Goal: Information Seeking & Learning: Compare options

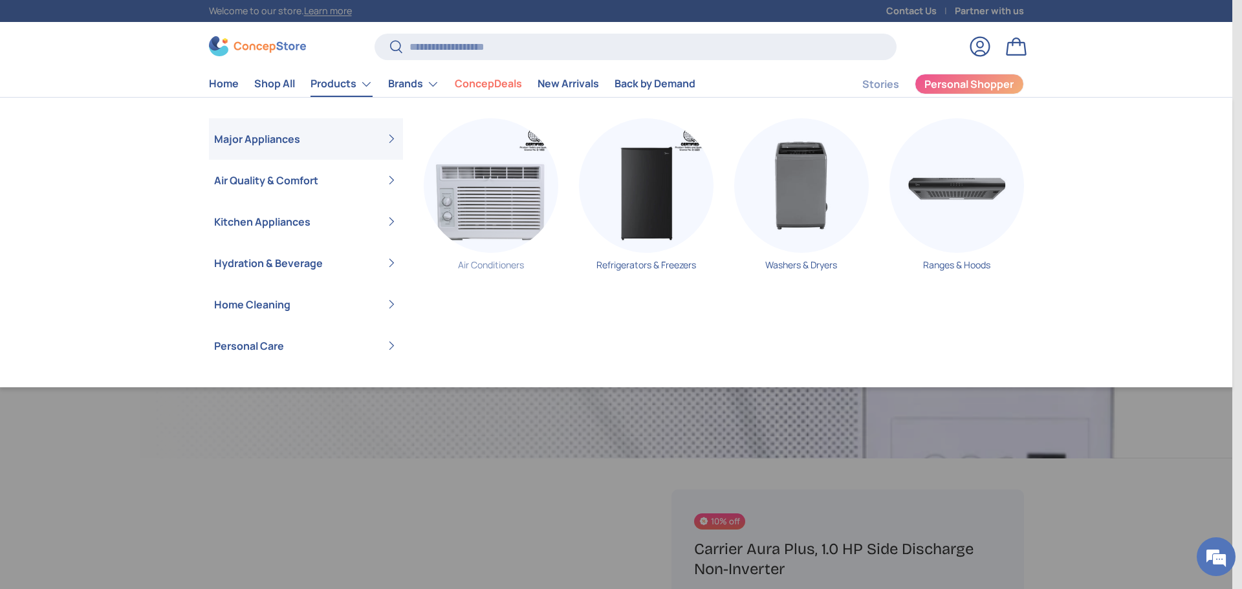
click at [484, 206] on img "Primary" at bounding box center [491, 185] width 135 height 135
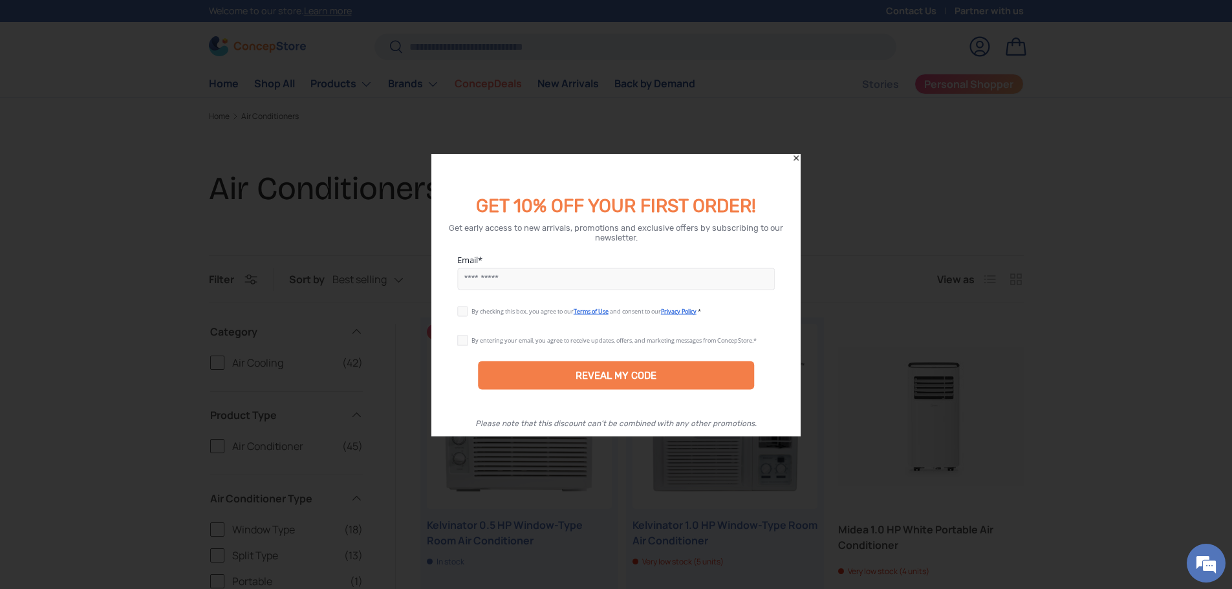
click at [794, 157] on icon "Close" at bounding box center [796, 157] width 9 height 9
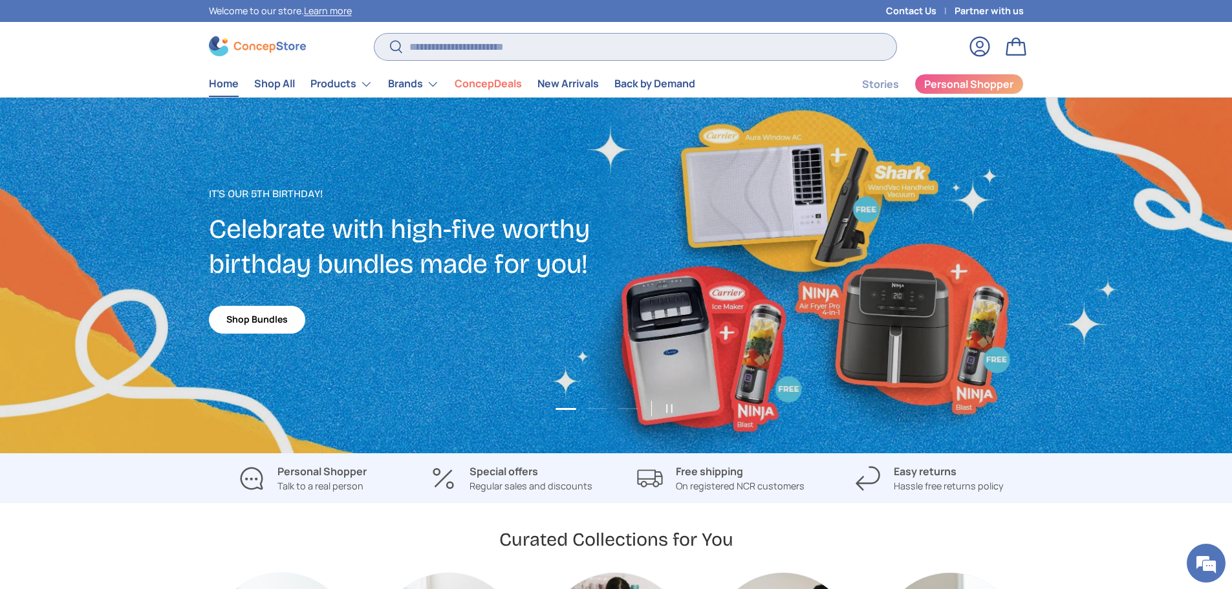
click at [484, 51] on input "Search" at bounding box center [634, 47] width 521 height 27
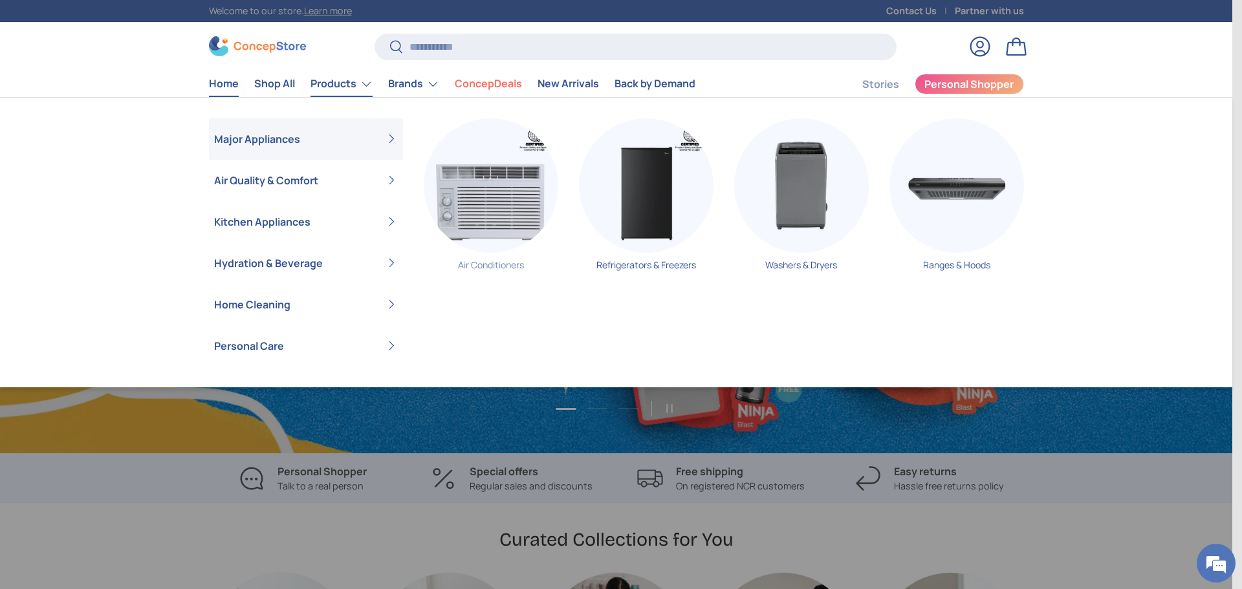
click at [448, 189] on img "Primary" at bounding box center [491, 185] width 135 height 135
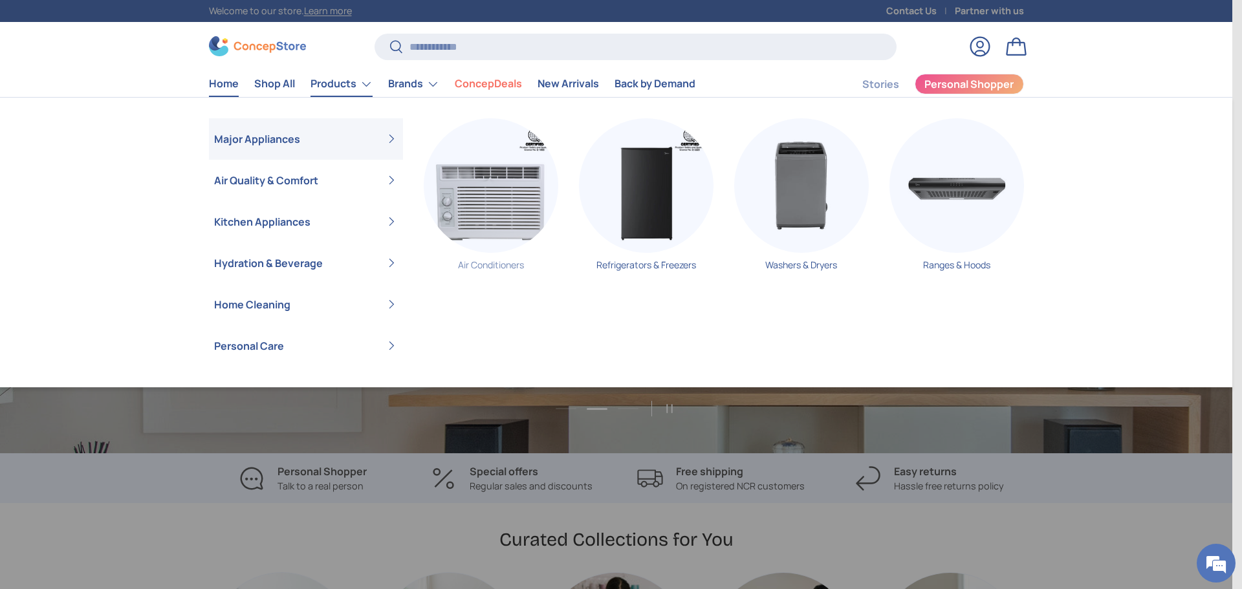
scroll to position [0, 1232]
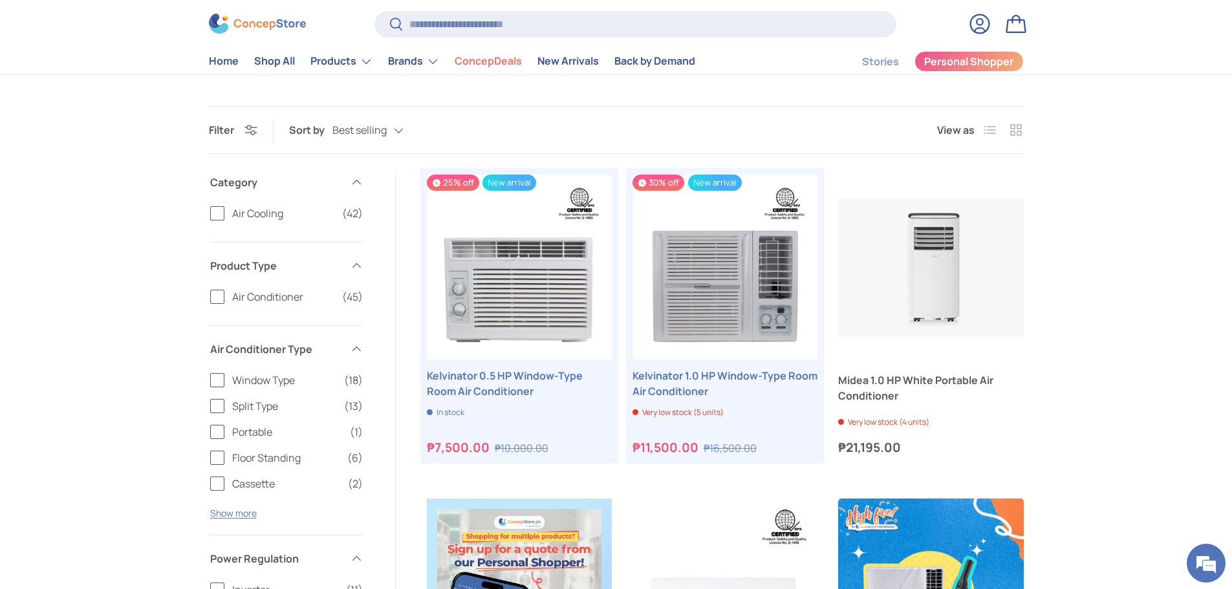
scroll to position [191, 0]
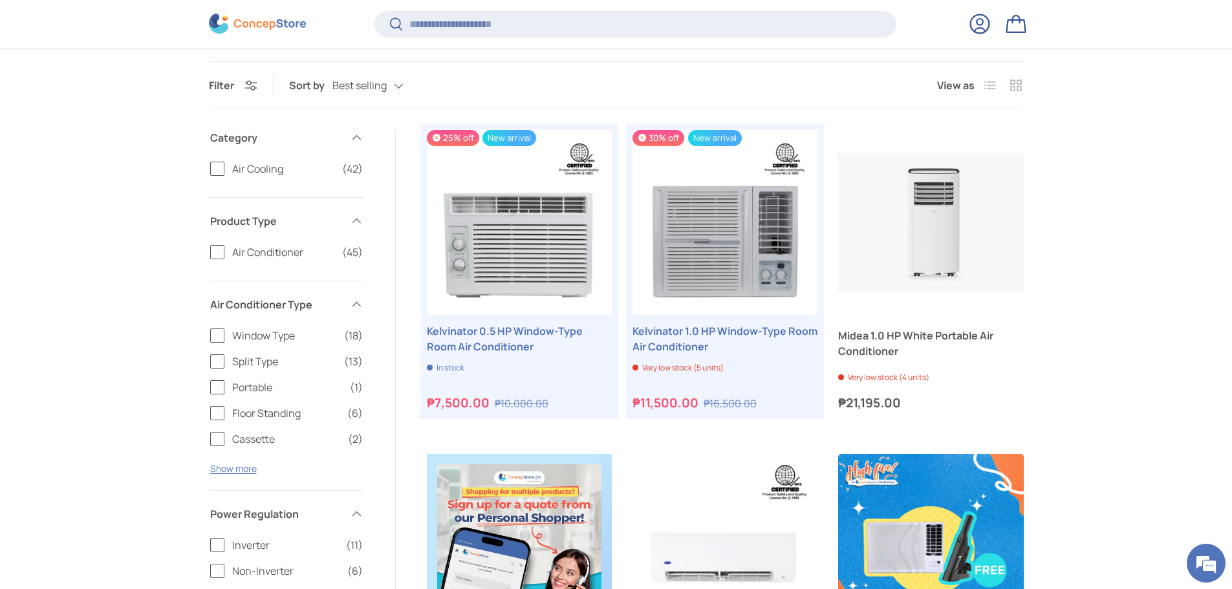
click at [211, 254] on label "Air Conditioner (45)" at bounding box center [286, 252] width 153 height 16
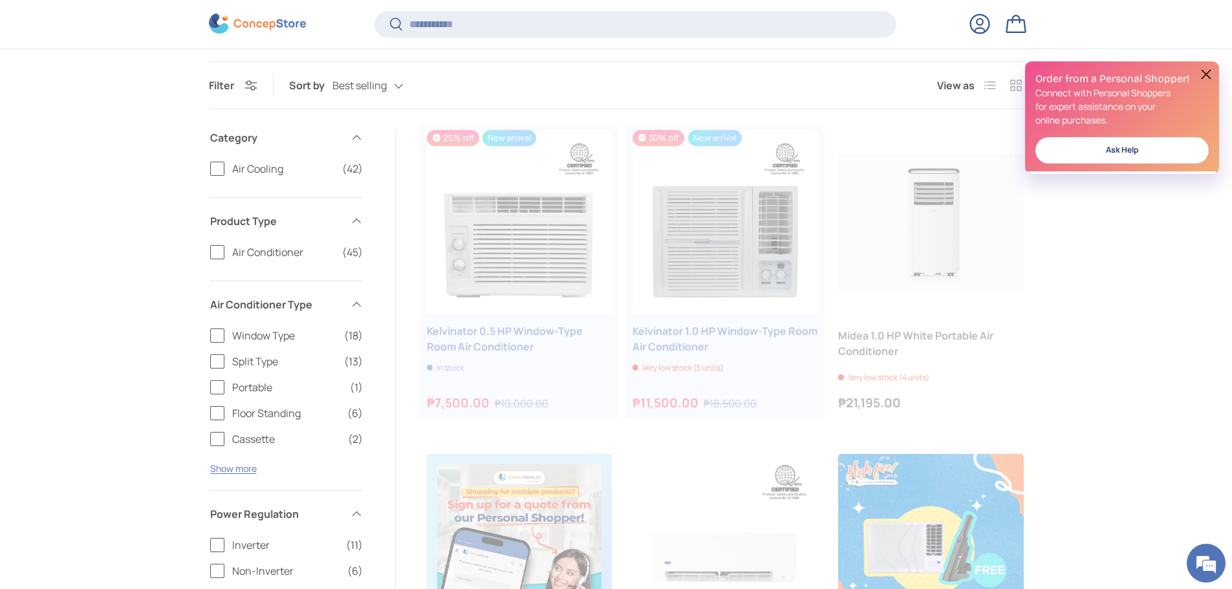
click at [218, 332] on label "Window Type (18)" at bounding box center [286, 336] width 153 height 16
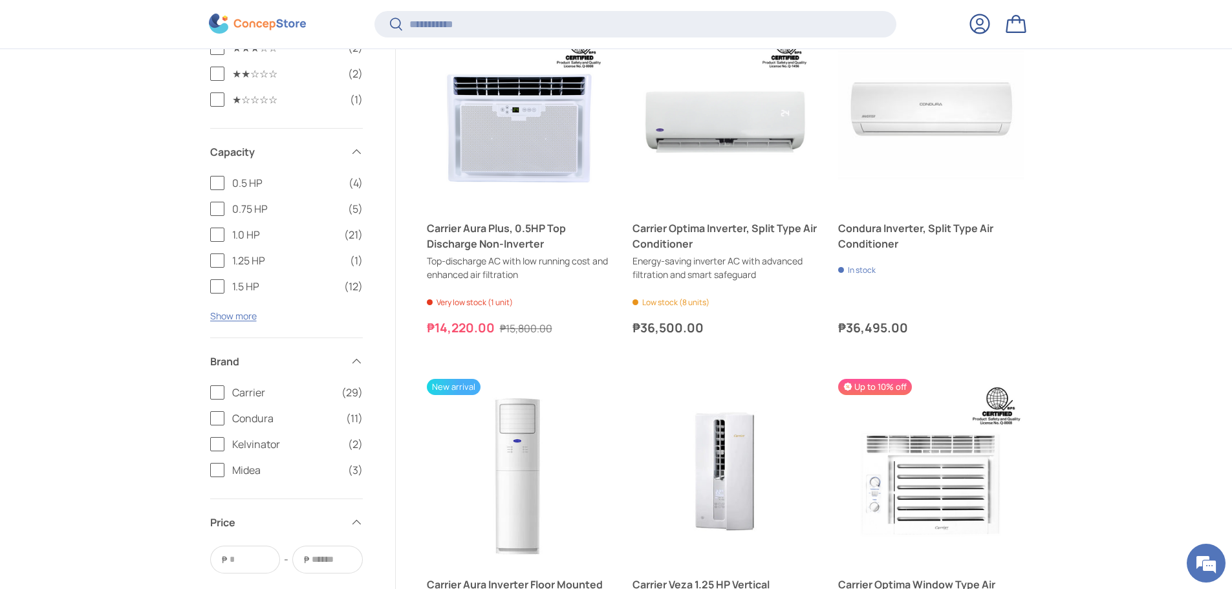
scroll to position [1032, 0]
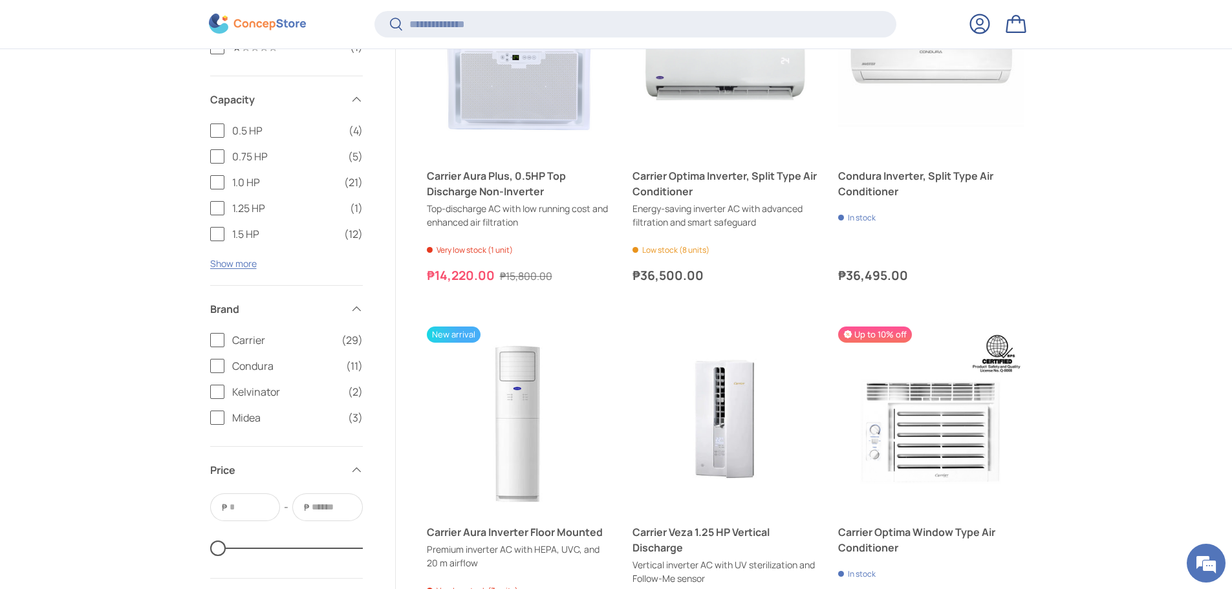
click at [222, 187] on label "1.0 HP (21)" at bounding box center [286, 183] width 153 height 16
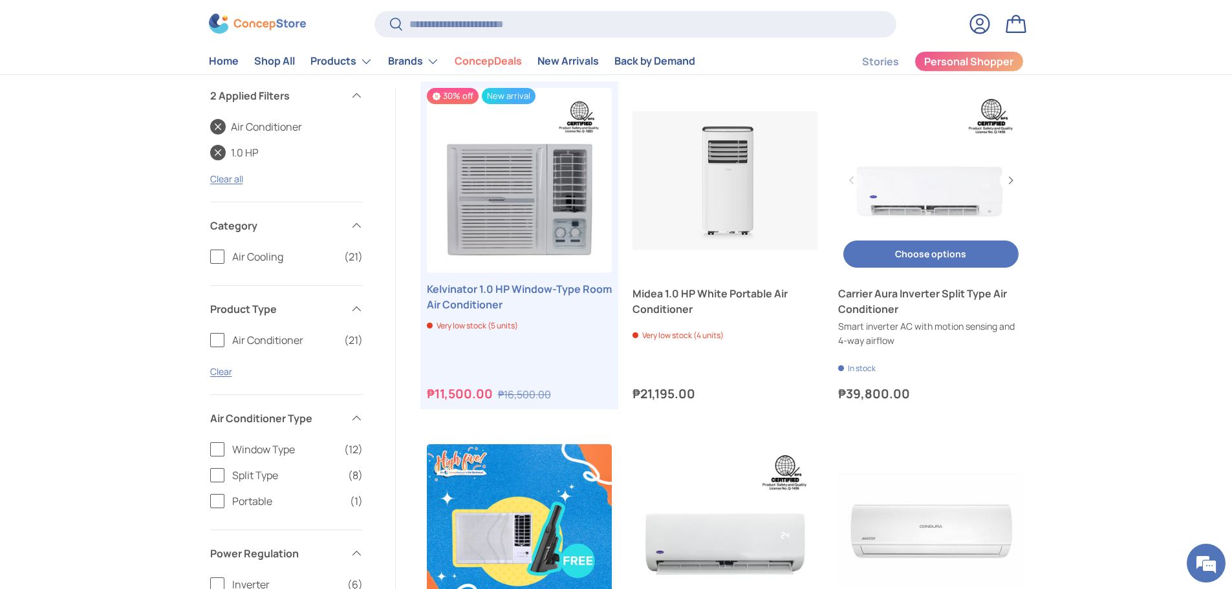
scroll to position [217, 0]
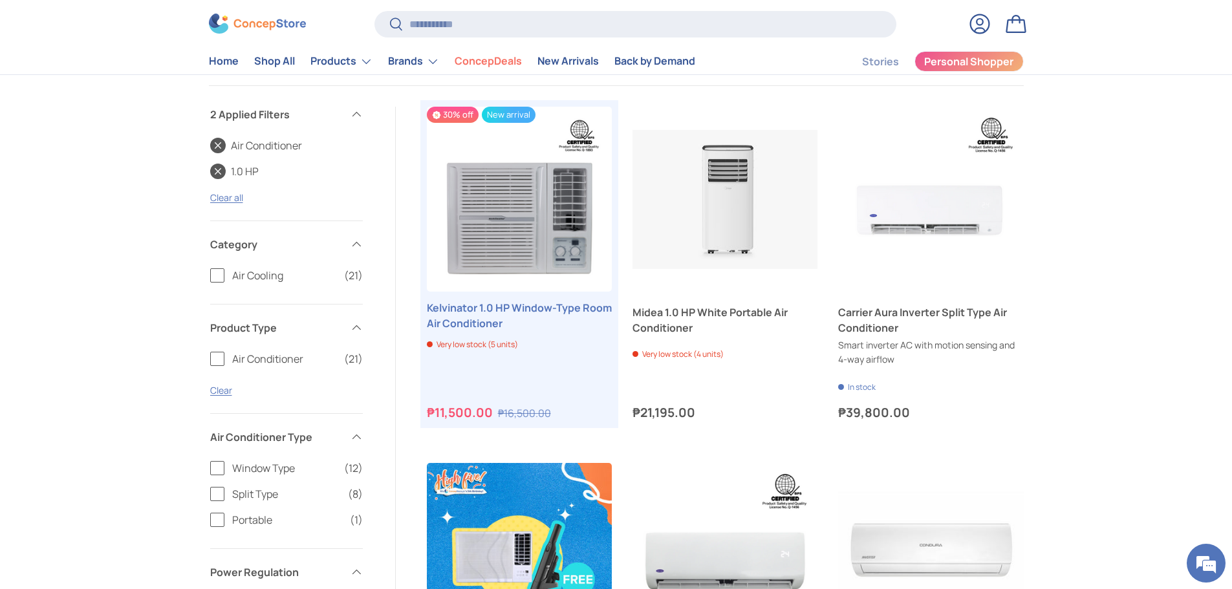
click at [213, 474] on label "Window Type (12)" at bounding box center [286, 469] width 153 height 16
